Goal: Transaction & Acquisition: Obtain resource

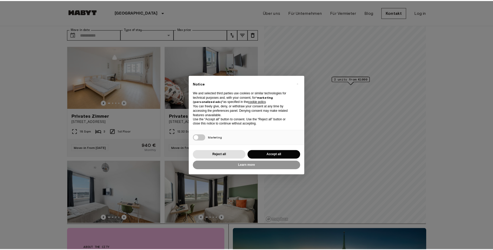
scroll to position [26, 0]
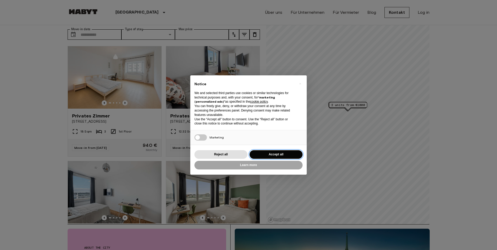
click at [265, 152] on button "Accept all" at bounding box center [275, 154] width 53 height 9
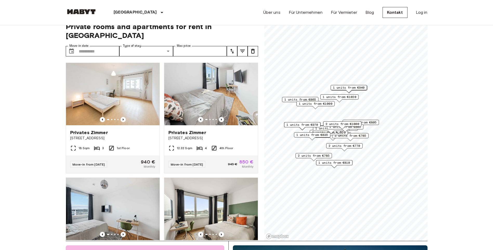
scroll to position [0, 0]
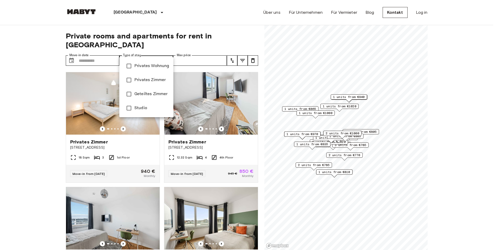
click at [164, 47] on div at bounding box center [248, 125] width 497 height 250
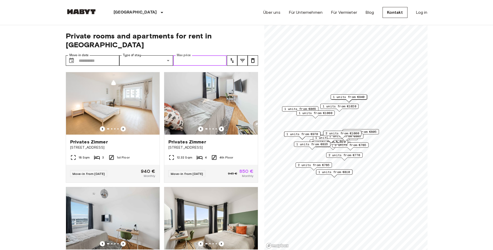
click at [185, 55] on input "Max price" at bounding box center [200, 60] width 54 height 10
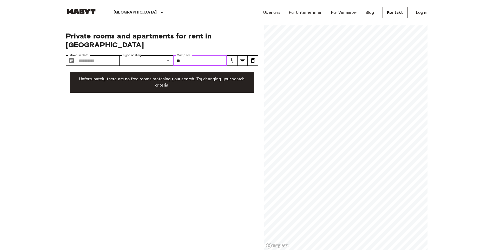
type input "*"
type input "***"
